Goal: Use online tool/utility: Utilize a website feature to perform a specific function

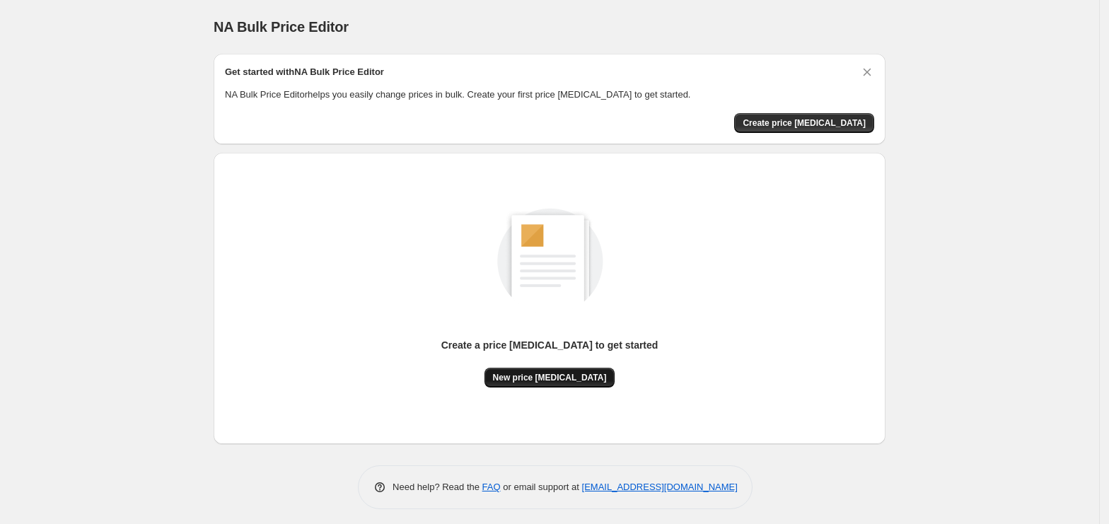
click at [584, 378] on span "New price [MEDICAL_DATA]" at bounding box center [550, 377] width 114 height 11
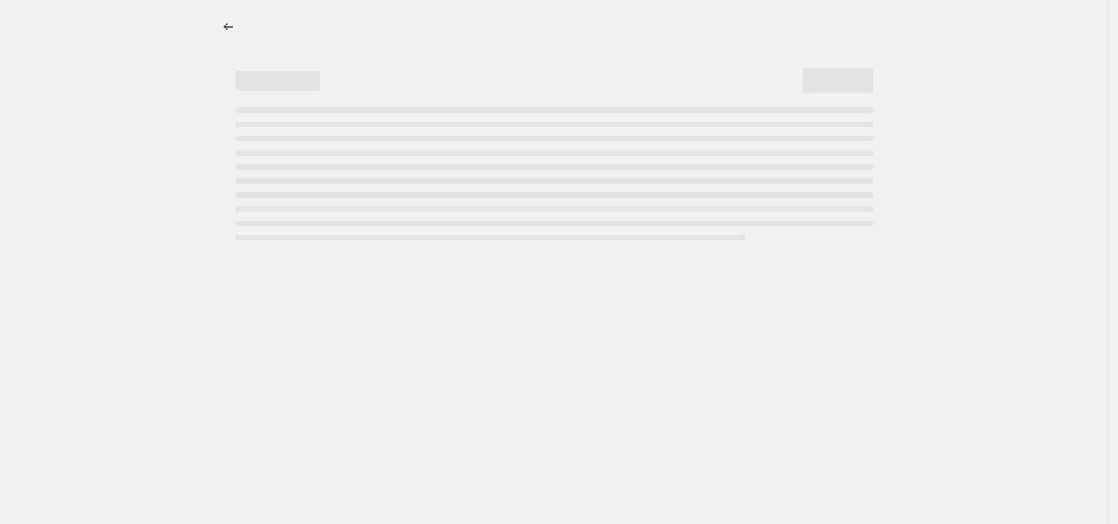
select select "percentage"
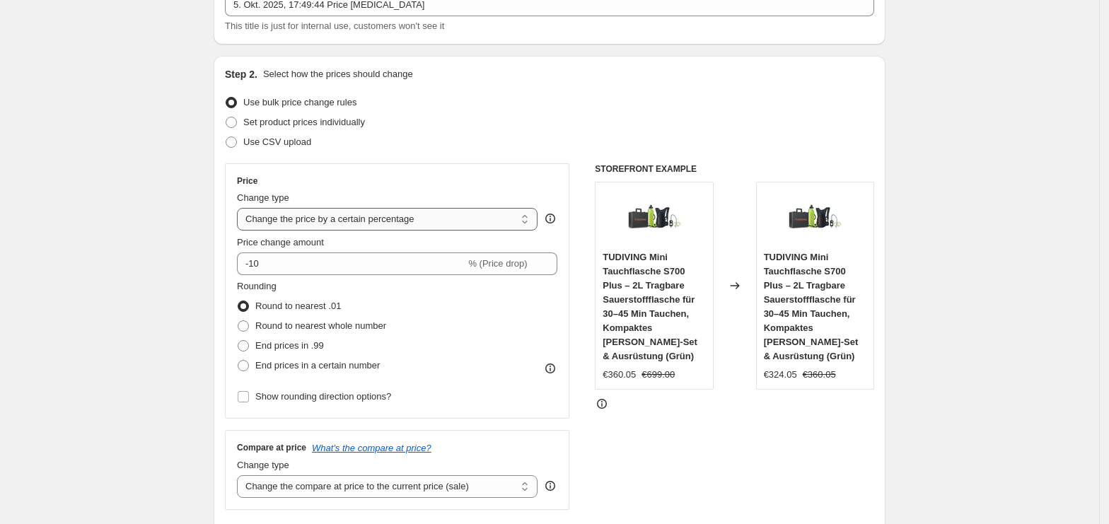
scroll to position [188, 0]
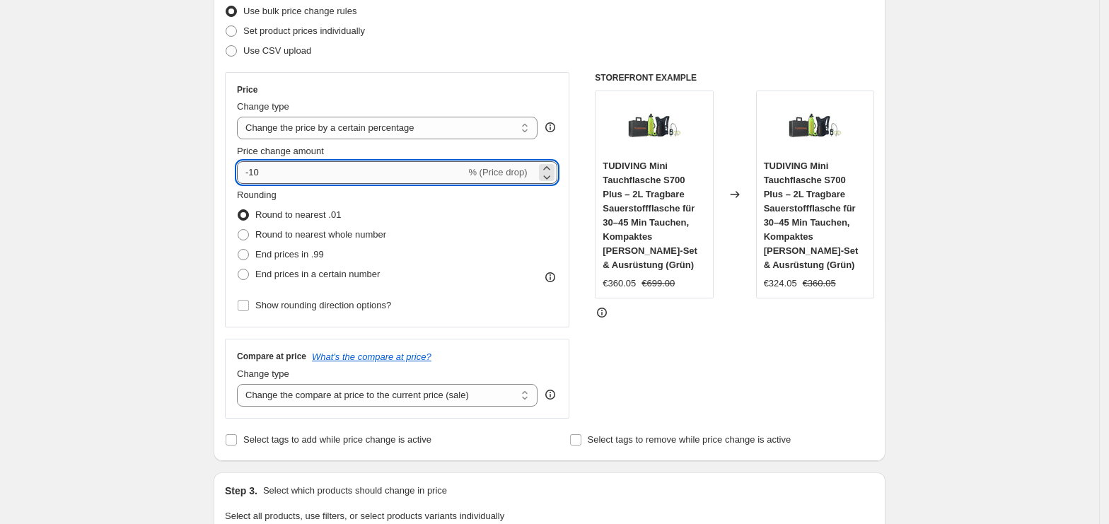
click at [305, 173] on input "-10" at bounding box center [351, 172] width 228 height 23
type input "-1"
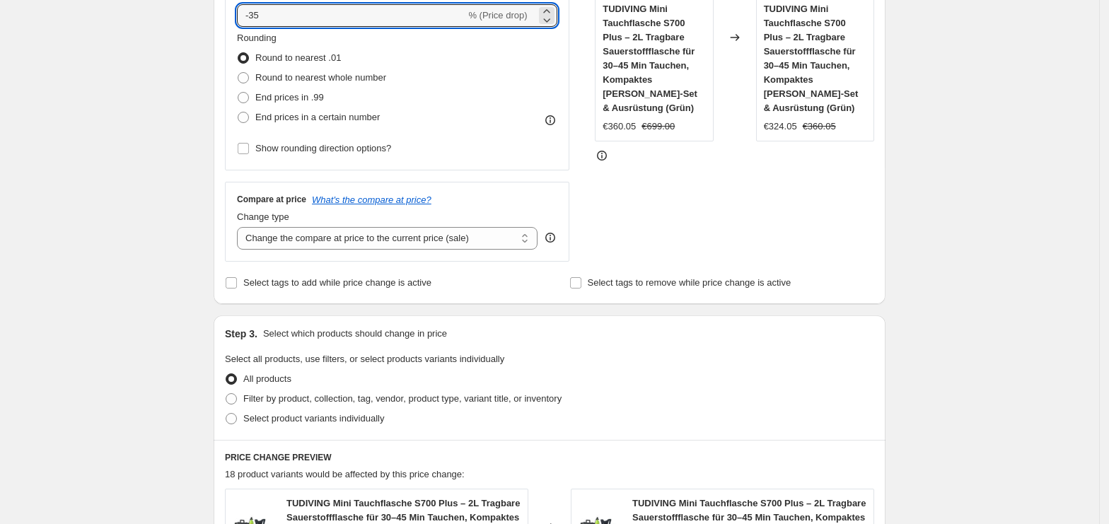
scroll to position [1001, 0]
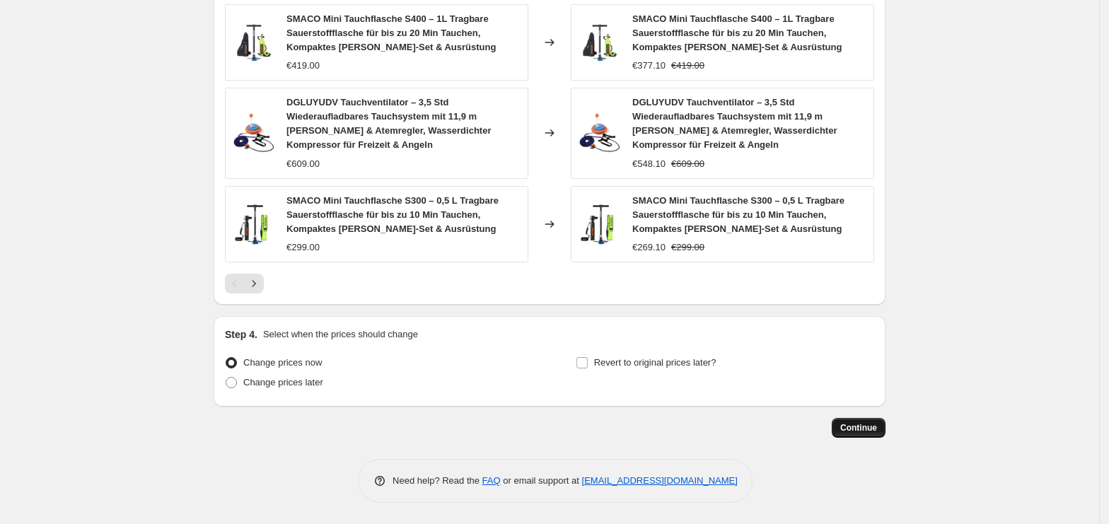
type input "-35"
click at [871, 434] on button "Continue" at bounding box center [859, 428] width 54 height 20
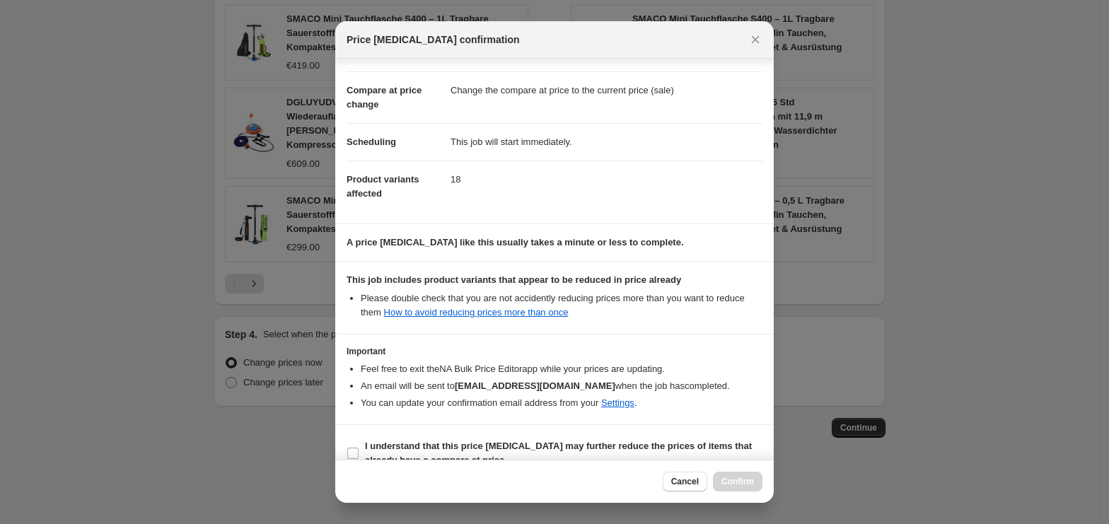
scroll to position [72, 0]
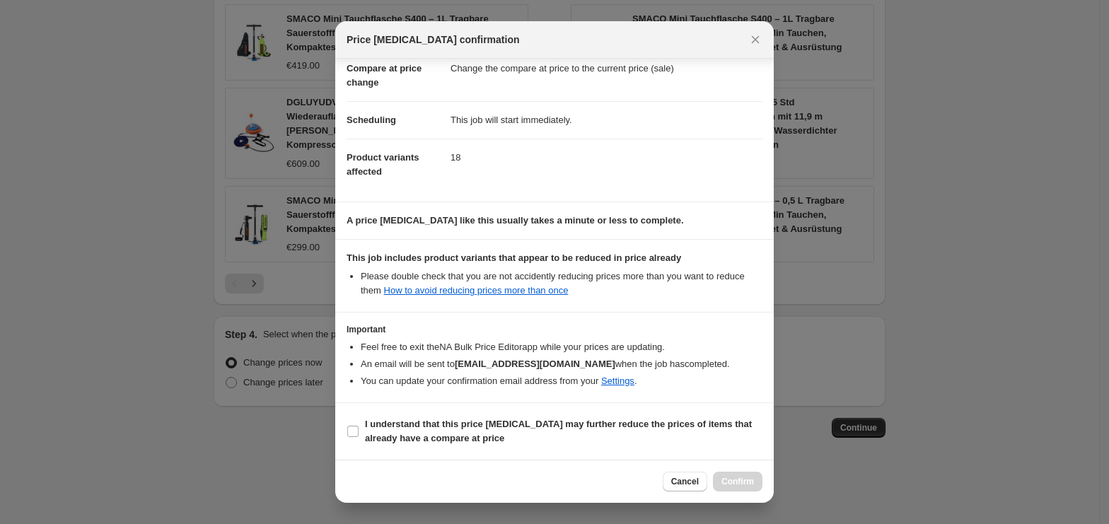
drag, startPoint x: 402, startPoint y: 433, endPoint x: 547, endPoint y: 458, distance: 147.2
click at [416, 438] on b "I understand that this price change job may further reduce the prices of items …" at bounding box center [558, 431] width 387 height 25
drag, startPoint x: 457, startPoint y: 425, endPoint x: 578, endPoint y: 438, distance: 122.4
click at [467, 427] on b "I understand that this price change job may further reduce the prices of items …" at bounding box center [558, 431] width 387 height 25
click at [371, 410] on section "I understand that this price change job may further reduce the prices of items …" at bounding box center [554, 431] width 438 height 57
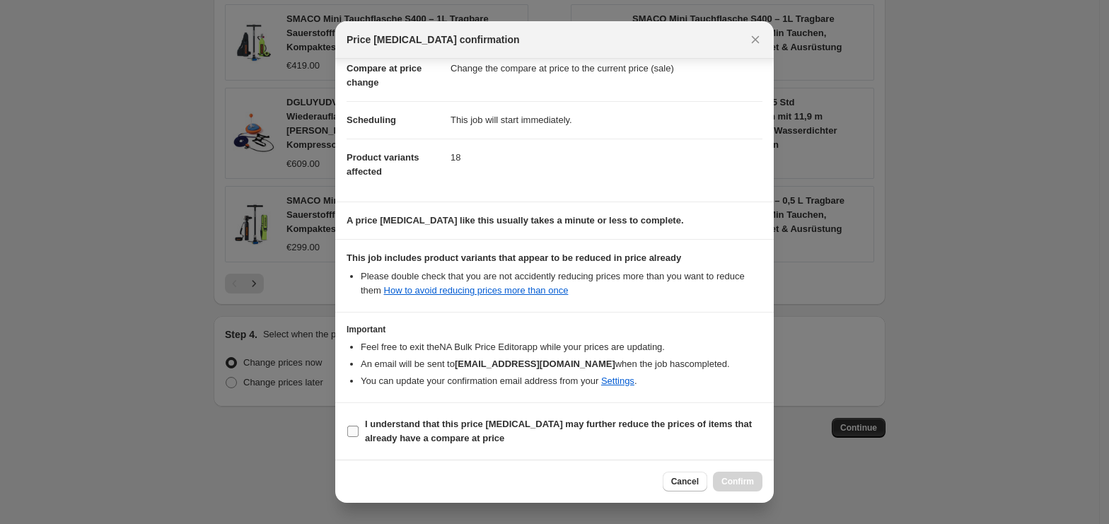
click at [391, 421] on b "I understand that this price change job may further reduce the prices of items …" at bounding box center [558, 431] width 387 height 25
click at [358, 426] on input "I understand that this price change job may further reduce the prices of items …" at bounding box center [352, 431] width 11 height 11
checkbox input "true"
drag, startPoint x: 751, startPoint y: 486, endPoint x: 740, endPoint y: 436, distance: 52.2
click at [751, 485] on span "Confirm" at bounding box center [737, 481] width 33 height 11
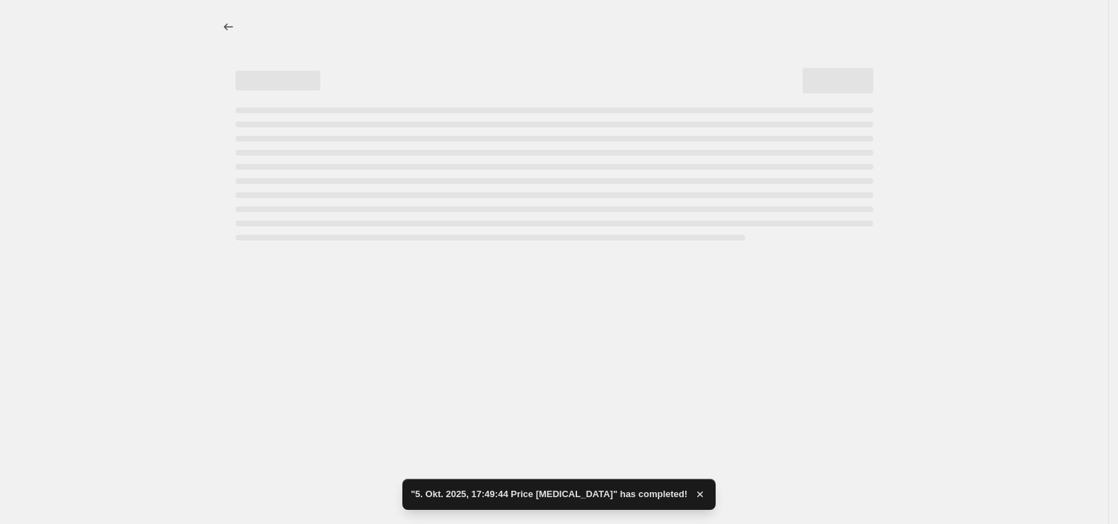
select select "percentage"
